Goal: Transaction & Acquisition: Purchase product/service

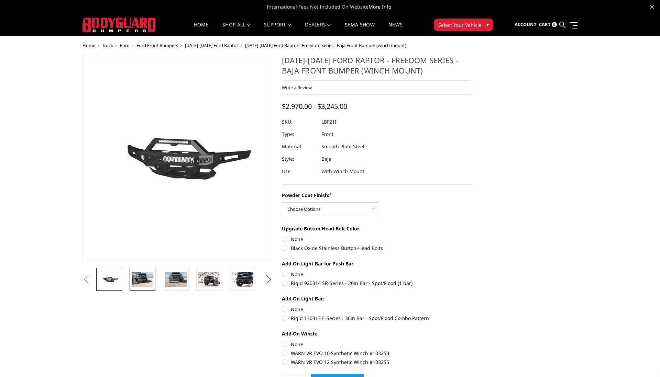
click at [140, 286] on img at bounding box center [143, 279] width 22 height 14
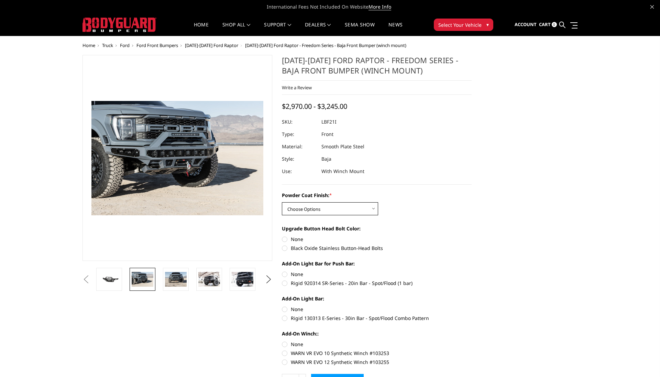
select select "2766"
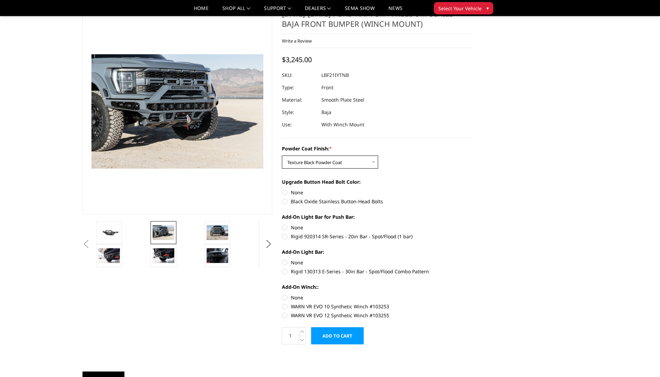
scroll to position [29, 0]
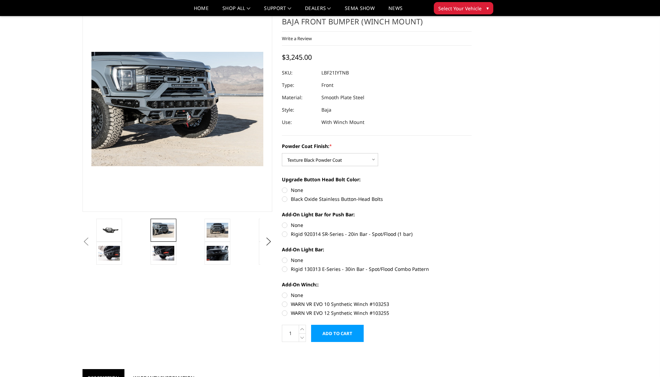
click at [302, 189] on label "None" at bounding box center [377, 190] width 190 height 7
click at [282, 187] on input "None" at bounding box center [282, 187] width 0 height 0
radio input "true"
click at [312, 201] on label "Black Oxide Stainless Button-Head Bolts" at bounding box center [377, 199] width 190 height 7
click at [471, 187] on input "Black Oxide Stainless Button-Head Bolts" at bounding box center [471, 187] width 0 height 0
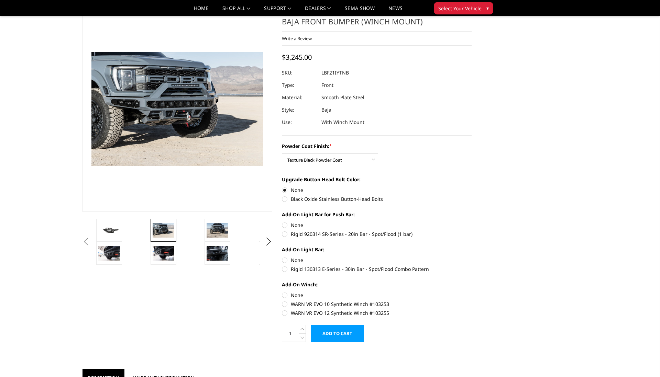
radio input "true"
click at [299, 190] on label "None" at bounding box center [377, 190] width 190 height 7
click at [282, 187] on input "None" at bounding box center [282, 187] width 0 height 0
radio input "true"
click at [304, 233] on label "Rigid 920314 SR-Series - 20in Bar - Spot/Flood (1 bar)" at bounding box center [377, 234] width 190 height 7
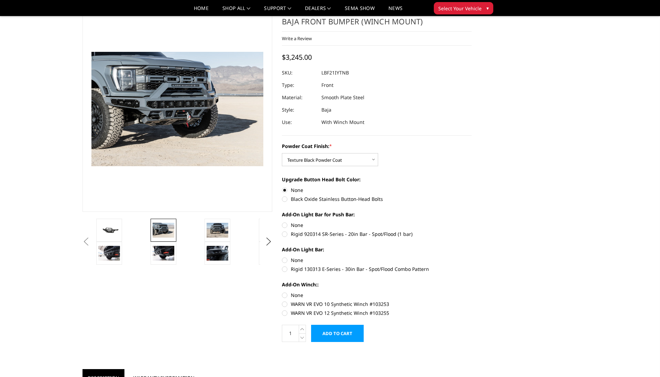
click at [471, 222] on input "Rigid 920314 SR-Series - 20in Bar - Spot/Flood (1 bar)" at bounding box center [471, 222] width 0 height 0
radio input "true"
click at [294, 269] on label "Rigid 130313 E-Series - 30in Bar - Spot/Flood Combo Pattern" at bounding box center [377, 269] width 190 height 7
click at [471, 257] on input "Rigid 130313 E-Series - 30in Bar - Spot/Flood Combo Pattern" at bounding box center [471, 257] width 0 height 0
radio input "true"
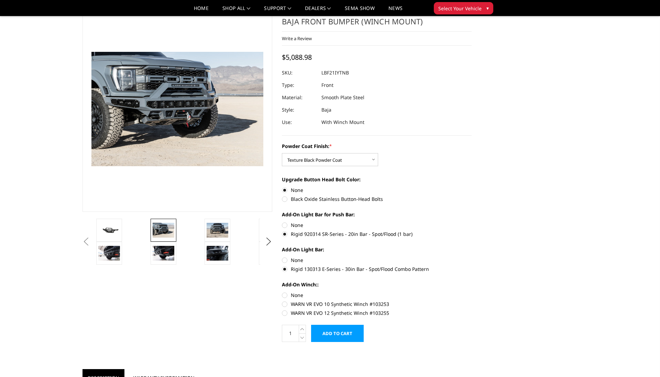
click at [301, 259] on label "None" at bounding box center [377, 260] width 190 height 7
click at [282, 257] on input "None" at bounding box center [282, 257] width 0 height 0
radio input "true"
click at [293, 311] on label "WARN VR EVO 12 Synthetic Winch #103255" at bounding box center [377, 313] width 190 height 7
click at [471, 301] on input "WARN VR EVO 12 Synthetic Winch #103255" at bounding box center [471, 301] width 0 height 0
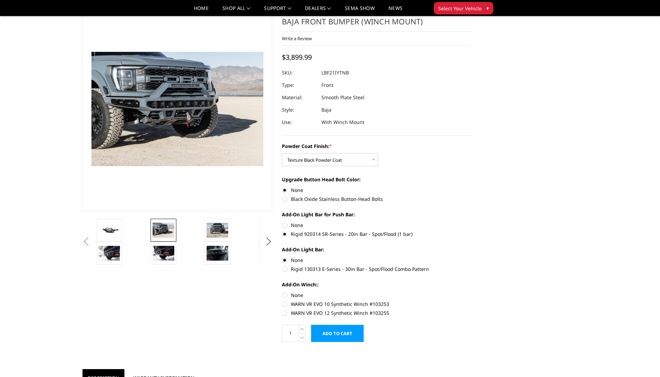
radio input "true"
